Goal: Find specific page/section: Go to known website

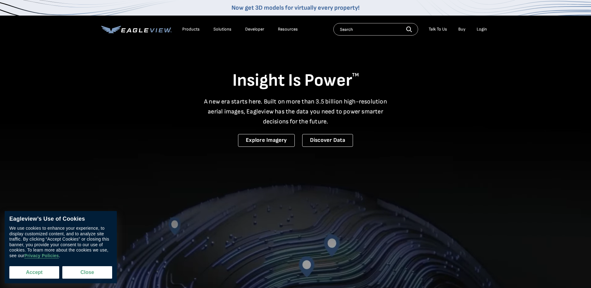
click at [36, 274] on button "Accept" at bounding box center [34, 272] width 50 height 12
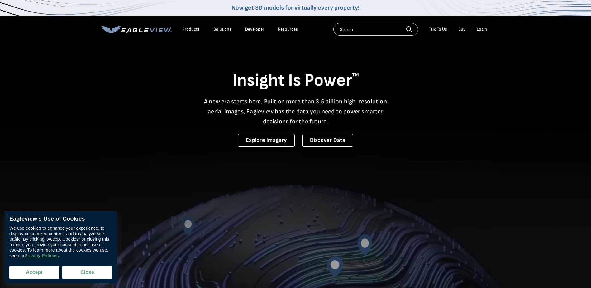
checkbox input "true"
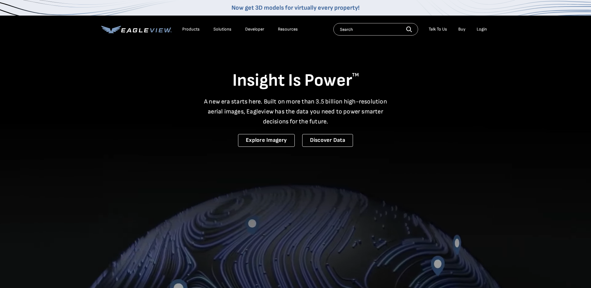
click at [375, 33] on input "text" at bounding box center [376, 29] width 85 height 12
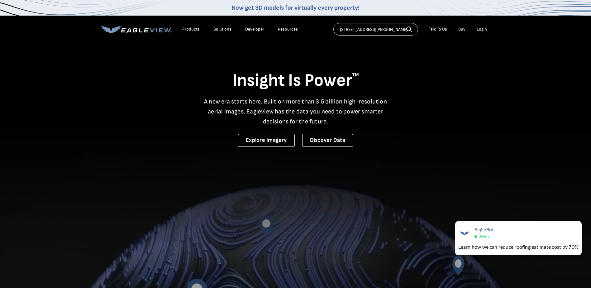
scroll to position [0, 0]
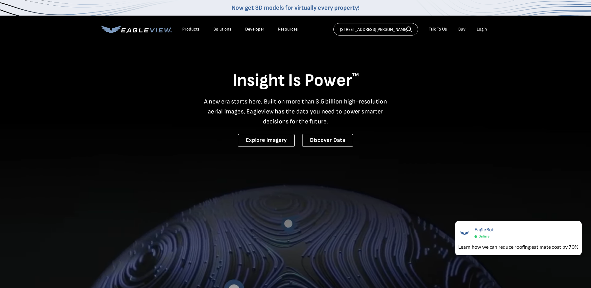
type input "71 Marcells Drive, Madison NH 03849"
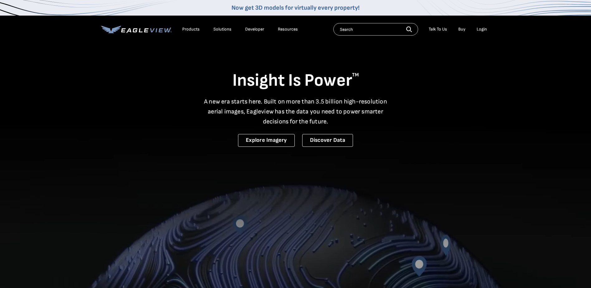
click at [369, 31] on input "text" at bounding box center [376, 29] width 85 height 12
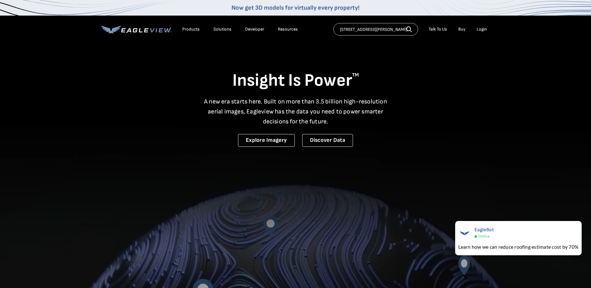
type input "71 Marcella Drive, Madison NH"
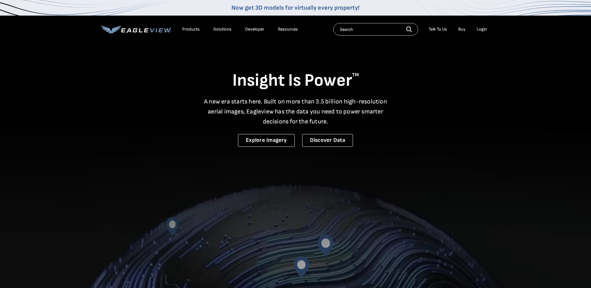
click at [480, 27] on div "Login" at bounding box center [482, 29] width 10 height 6
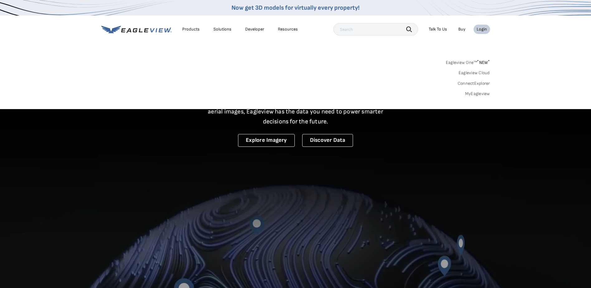
click at [485, 94] on link "MyEagleview" at bounding box center [477, 94] width 25 height 6
